Goal: Task Accomplishment & Management: Complete application form

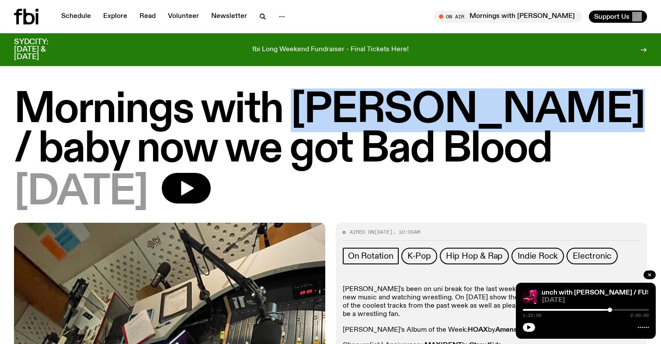
drag, startPoint x: 299, startPoint y: 115, endPoint x: 568, endPoint y: 114, distance: 268.9
click at [568, 114] on h1 "Mornings with [PERSON_NAME] / baby now we got Bad Blood" at bounding box center [330, 130] width 633 height 79
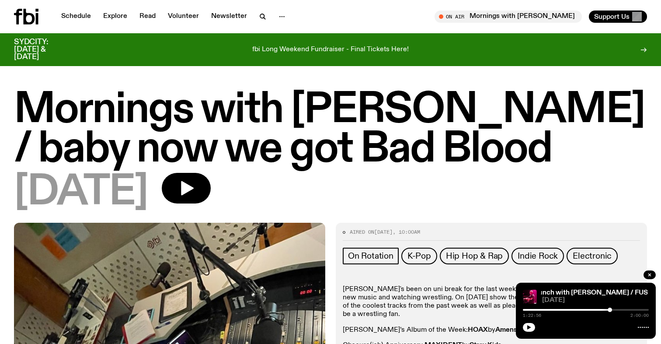
click at [578, 112] on h1 "Mornings with [PERSON_NAME] / baby now we got Bad Blood" at bounding box center [330, 130] width 633 height 79
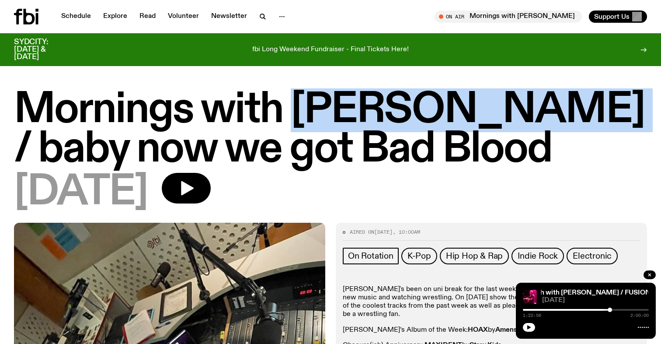
drag, startPoint x: 580, startPoint y: 107, endPoint x: 297, endPoint y: 110, distance: 282.9
click at [297, 110] on h1 "Mornings with [PERSON_NAME] / baby now we got Bad Blood" at bounding box center [330, 130] width 633 height 79
copy h1 "[PERSON_NAME]"
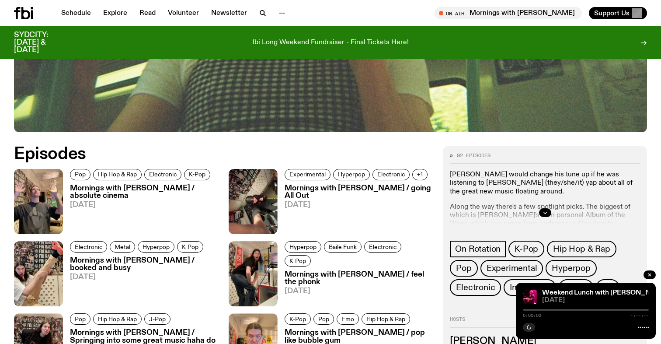
scroll to position [370, 0]
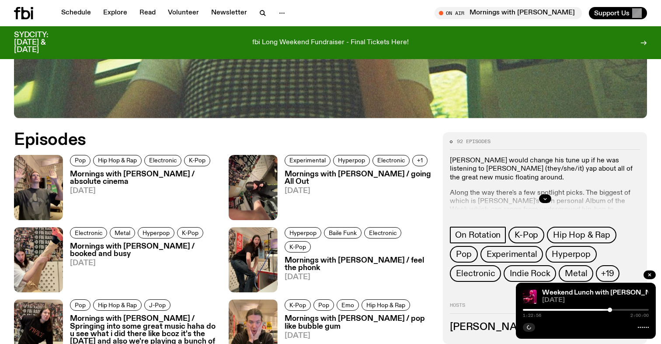
click at [24, 12] on icon at bounding box center [25, 13] width 9 height 12
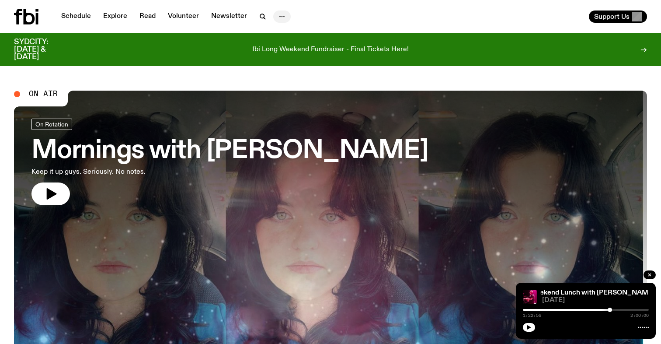
click at [279, 16] on icon "button" at bounding box center [282, 16] width 10 height 10
click at [282, 51] on link "Contact" at bounding box center [282, 50] width 44 height 12
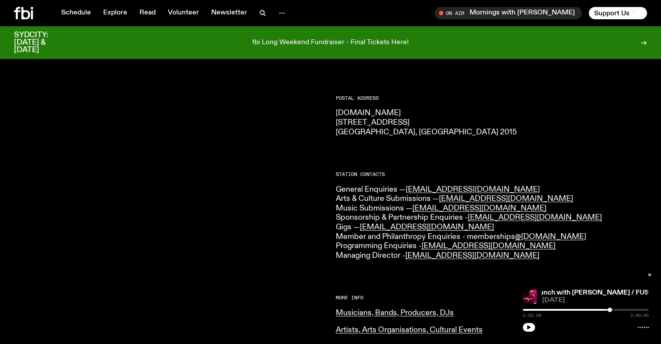
scroll to position [135, 0]
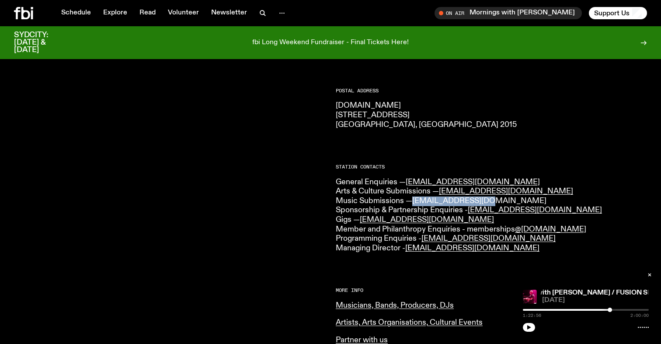
drag, startPoint x: 492, startPoint y: 201, endPoint x: 416, endPoint y: 202, distance: 76.5
click at [416, 202] on p "General Enquiries — info@fbiradio.com Arts & Culture Submissions — culture@fbir…" at bounding box center [491, 216] width 311 height 76
copy link "music@fbiradio.com"
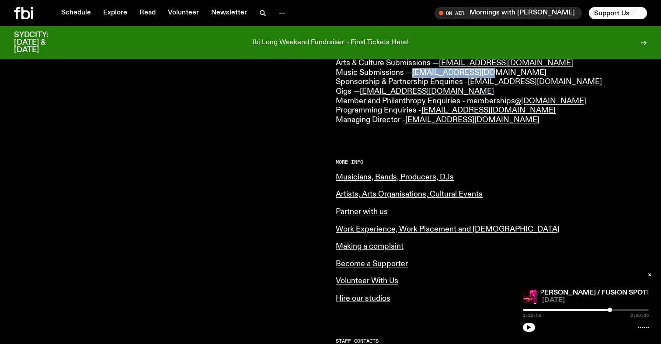
scroll to position [264, 0]
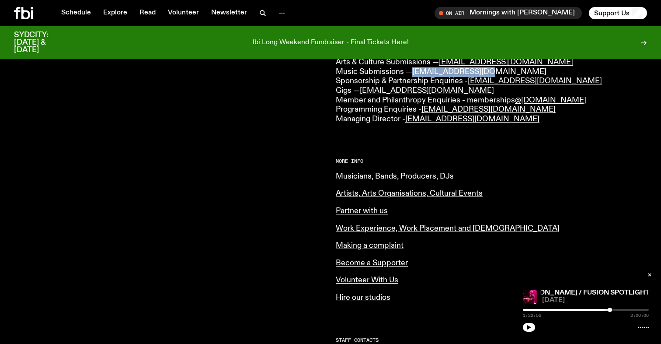
click at [387, 179] on link "Musicians, Bands, Producers, DJs" at bounding box center [395, 176] width 118 height 8
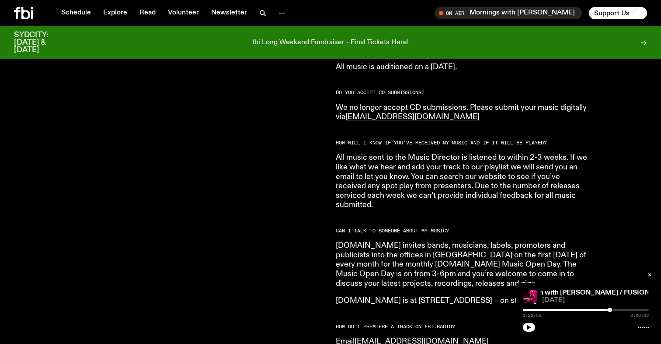
scroll to position [695, 0]
